Goal: Transaction & Acquisition: Subscribe to service/newsletter

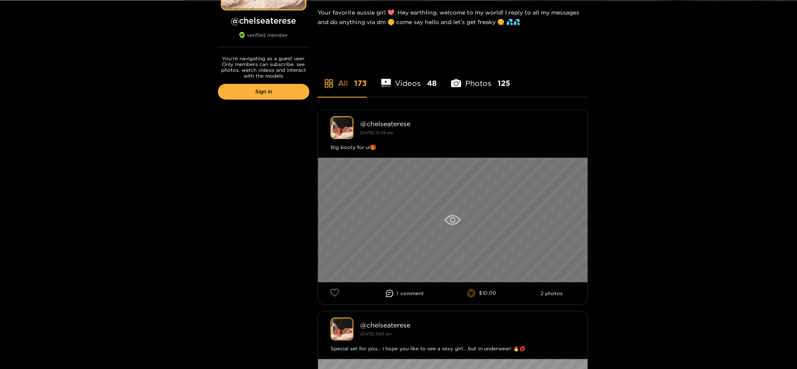
scroll to position [150, 0]
click at [454, 221] on icon at bounding box center [452, 220] width 6 height 6
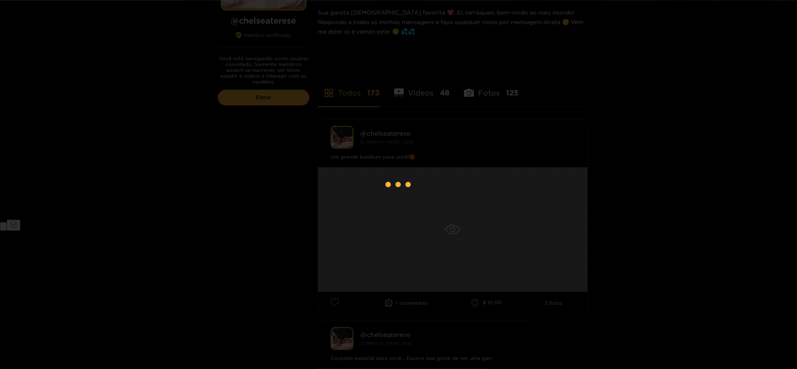
scroll to position [0, 0]
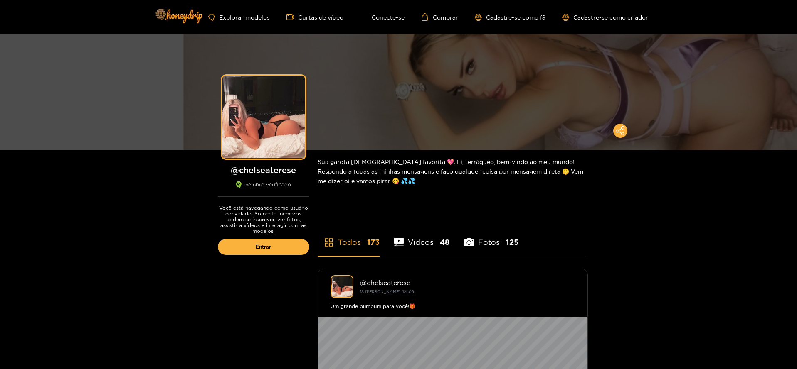
scroll to position [150, 0]
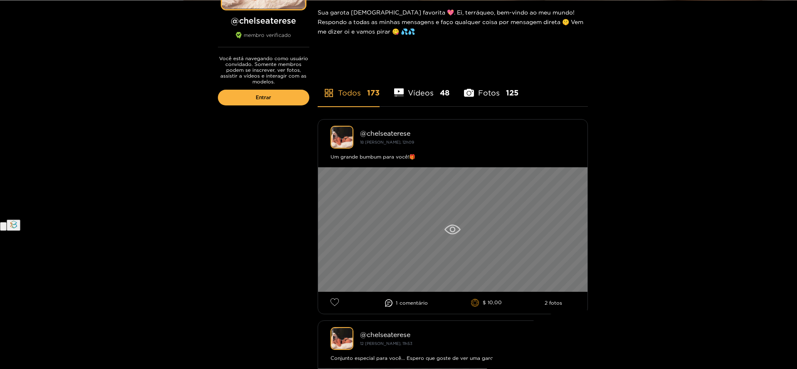
click at [450, 229] on icon at bounding box center [452, 230] width 6 height 6
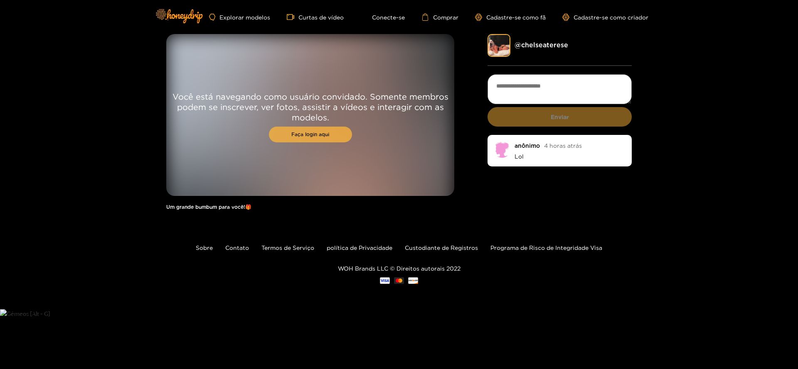
click at [317, 133] on font "Faça login aqui" at bounding box center [310, 134] width 38 height 5
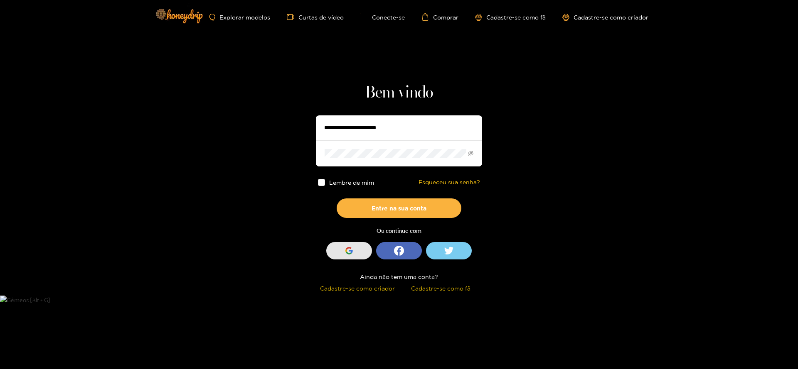
click at [357, 256] on button "Entrar com o Google" at bounding box center [349, 250] width 46 height 17
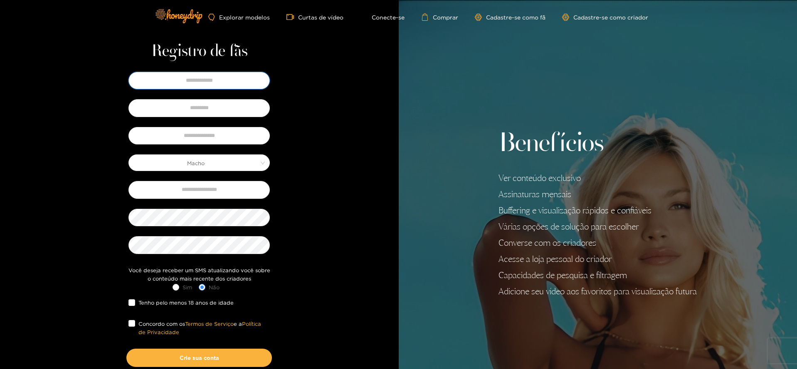
click at [195, 84] on input "text" at bounding box center [198, 80] width 141 height 17
type input "******"
click at [192, 104] on input "text" at bounding box center [198, 107] width 141 height 17
type input "*****"
click at [199, 136] on input "text" at bounding box center [198, 135] width 141 height 17
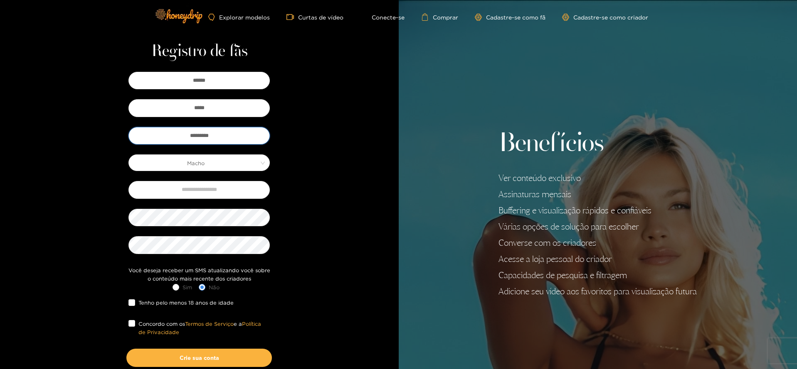
type input "*********"
click at [313, 172] on div "Registro de fãs ****** ***** ********* Macho Você deseja receber um SMS atualiz…" at bounding box center [199, 215] width 398 height 431
click at [230, 193] on input "text" at bounding box center [198, 189] width 141 height 17
type input "**********"
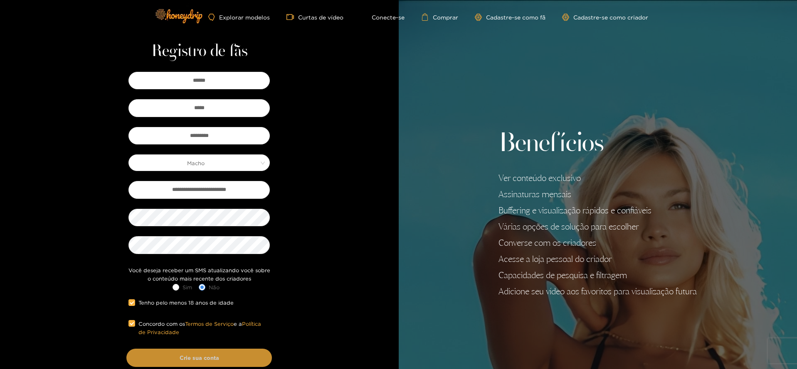
click at [171, 356] on button "Crie sua conta" at bounding box center [198, 358] width 145 height 18
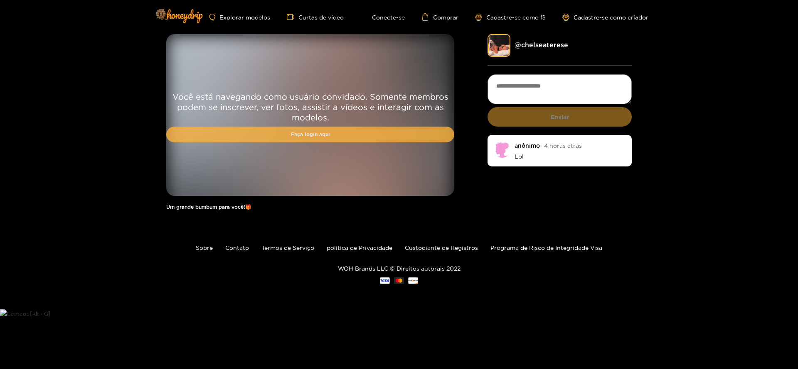
click at [320, 135] on font "Faça login aqui" at bounding box center [310, 134] width 39 height 5
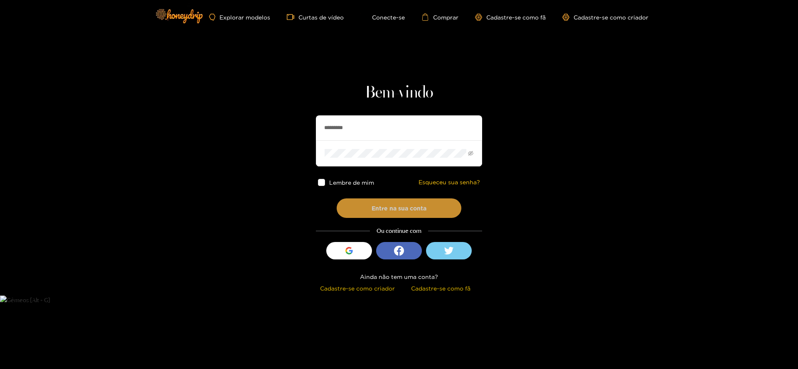
click at [379, 209] on font "Entre na sua conta" at bounding box center [398, 208] width 55 height 6
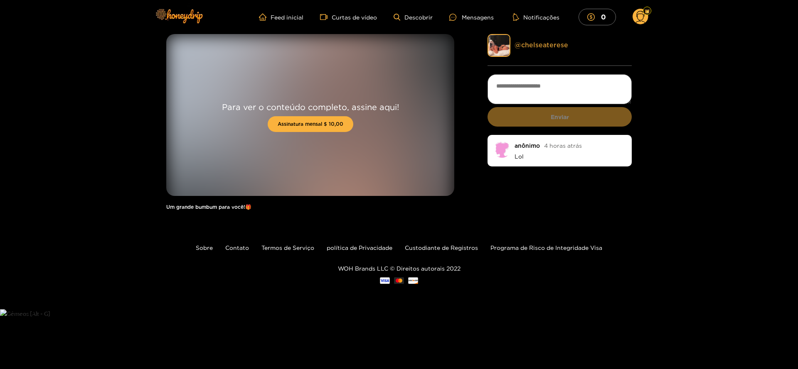
click at [541, 44] on font "@chelseaterese" at bounding box center [541, 44] width 54 height 7
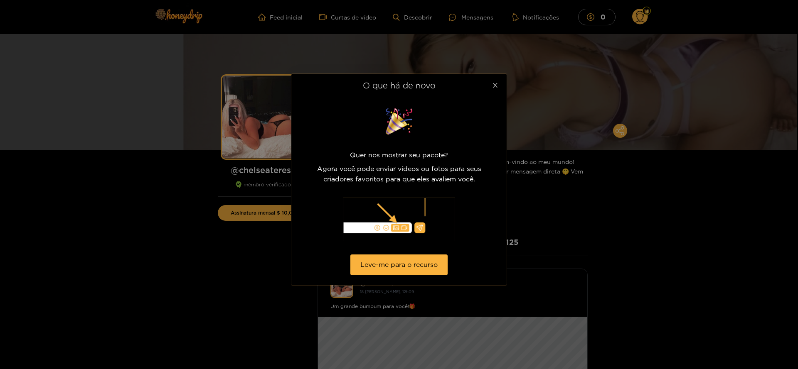
click at [495, 82] on span "Fechar" at bounding box center [494, 85] width 23 height 23
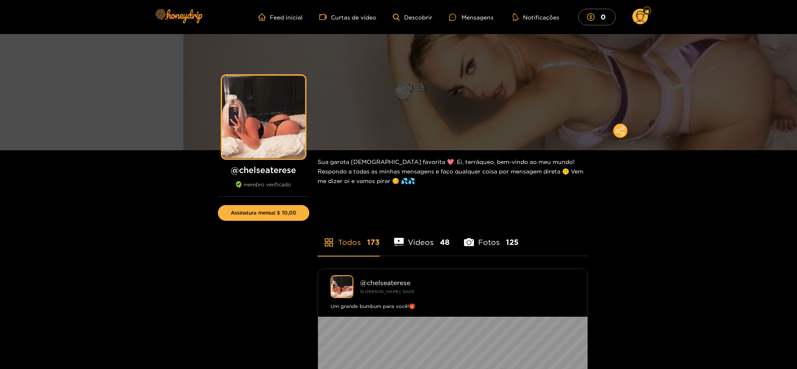
click at [418, 238] on font "Vídeos" at bounding box center [421, 242] width 26 height 8
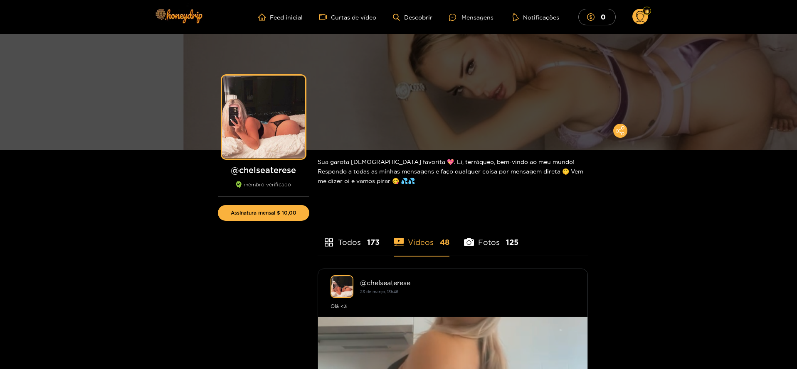
scroll to position [249, 0]
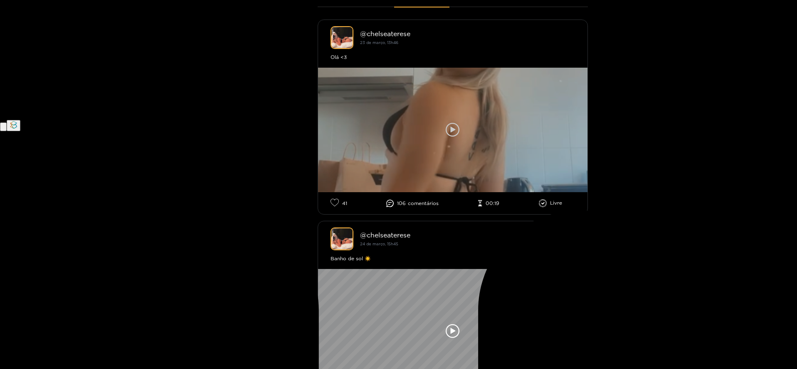
click at [457, 131] on icon at bounding box center [452, 130] width 14 height 14
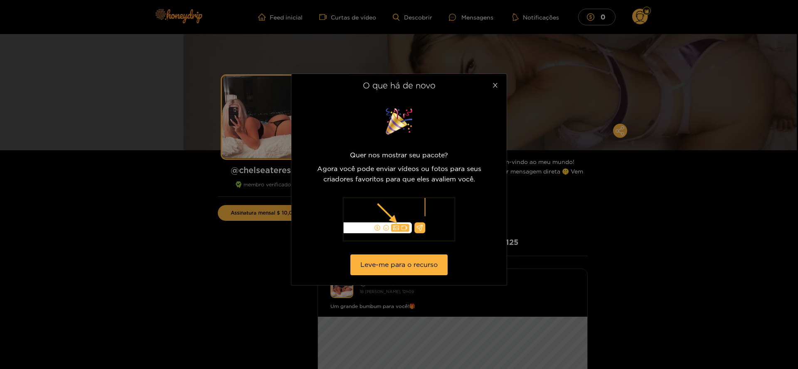
click at [493, 81] on span "Fechar" at bounding box center [494, 85] width 23 height 23
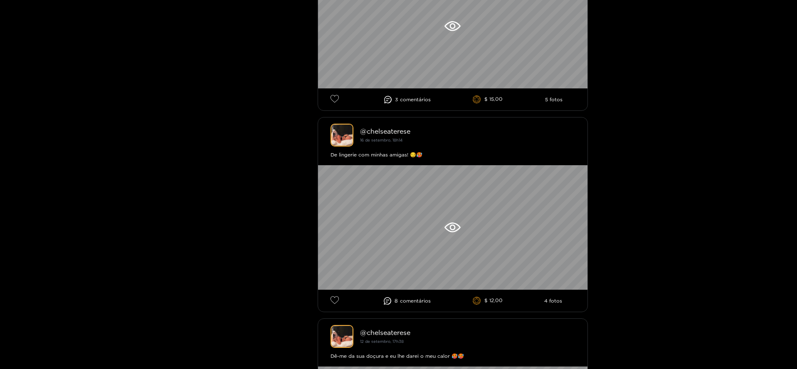
scroll to position [2493, 0]
